Goal: Task Accomplishment & Management: Use online tool/utility

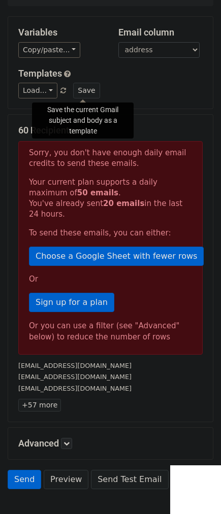
scroll to position [140, 0]
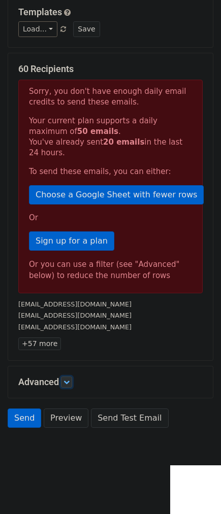
click at [69, 383] on icon at bounding box center [66, 382] width 6 height 6
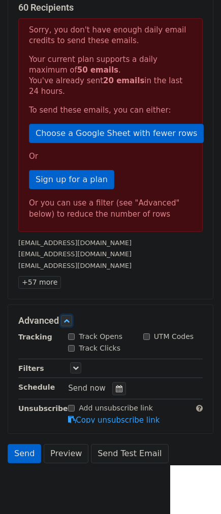
scroll to position [211, 0]
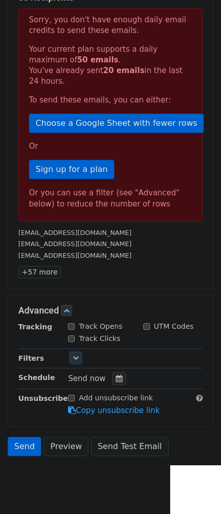
click at [75, 359] on icon at bounding box center [76, 357] width 6 height 6
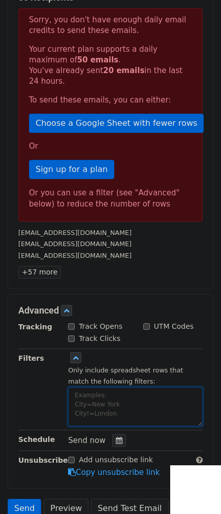
click at [108, 408] on textarea at bounding box center [135, 406] width 134 height 39
paste textarea "date"
paste textarea "8/20/2025"
type textarea "date=8/20/2025"
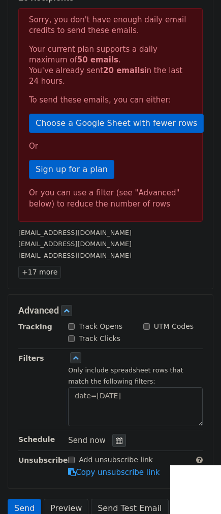
click at [116, 437] on icon at bounding box center [119, 440] width 7 height 7
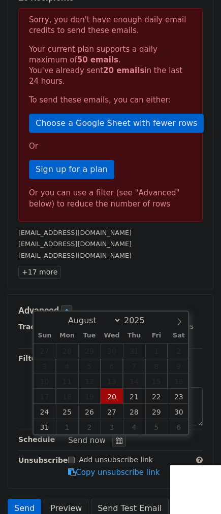
type input "2025-08-20 14:55"
type input "02"
type input "55"
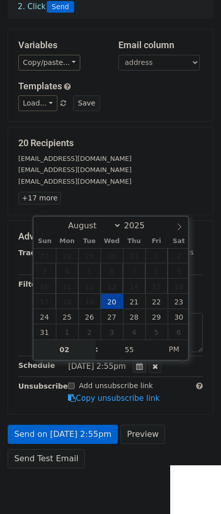
scroll to position [106, 0]
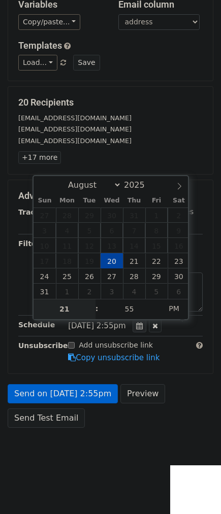
type input "21"
type input "2025-08-20 21:55"
type input "09"
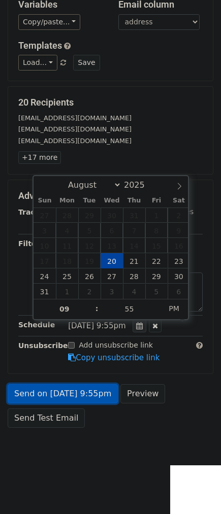
click at [8, 400] on link "Send on Aug 20 at 9:55pm" at bounding box center [63, 393] width 110 height 19
